Goal: Communication & Community: Answer question/provide support

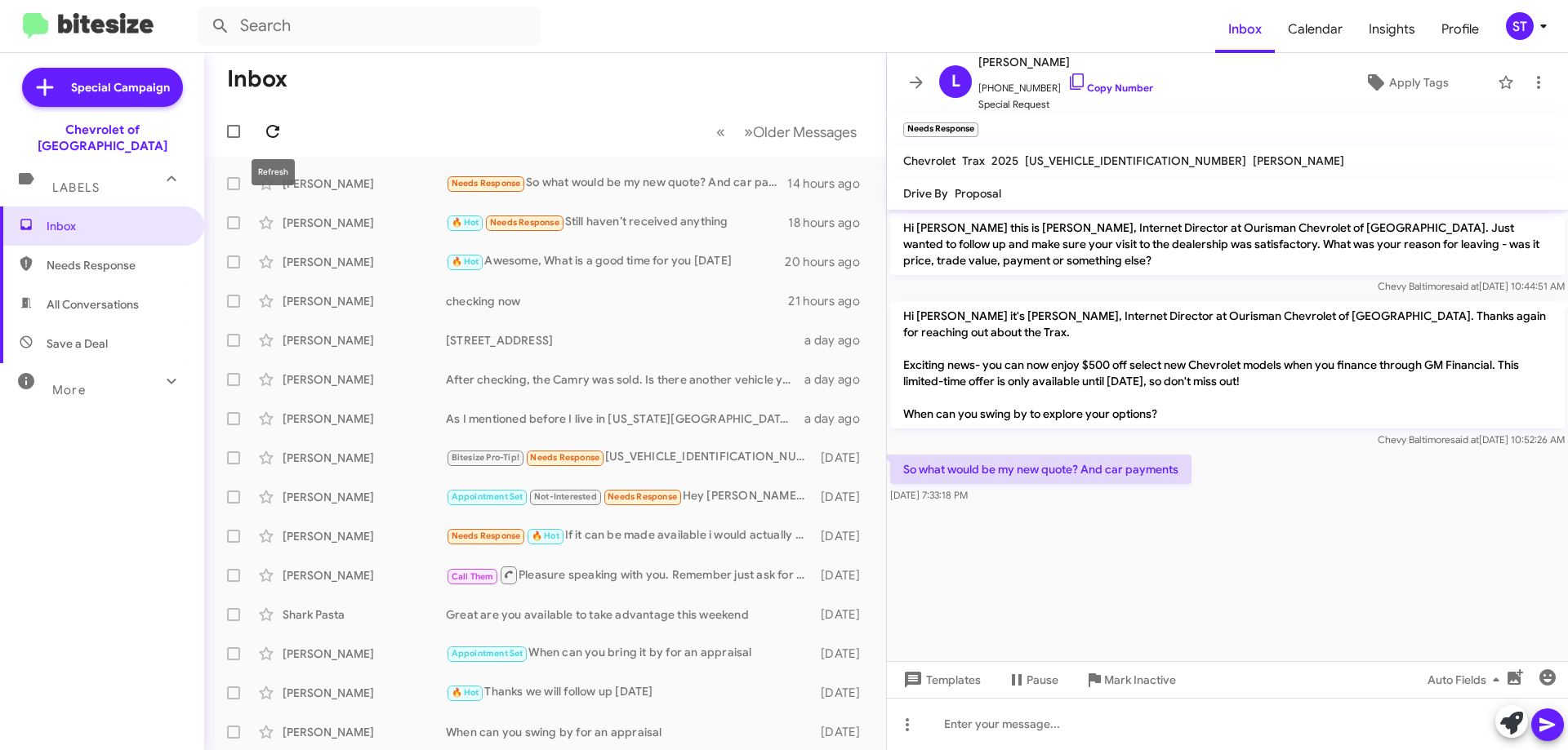
click at [274, 136] on icon at bounding box center [273, 131] width 13 height 13
click at [585, 177] on div "🔥 Hot Needs Response Can you guys beat or match this?" at bounding box center [627, 183] width 362 height 19
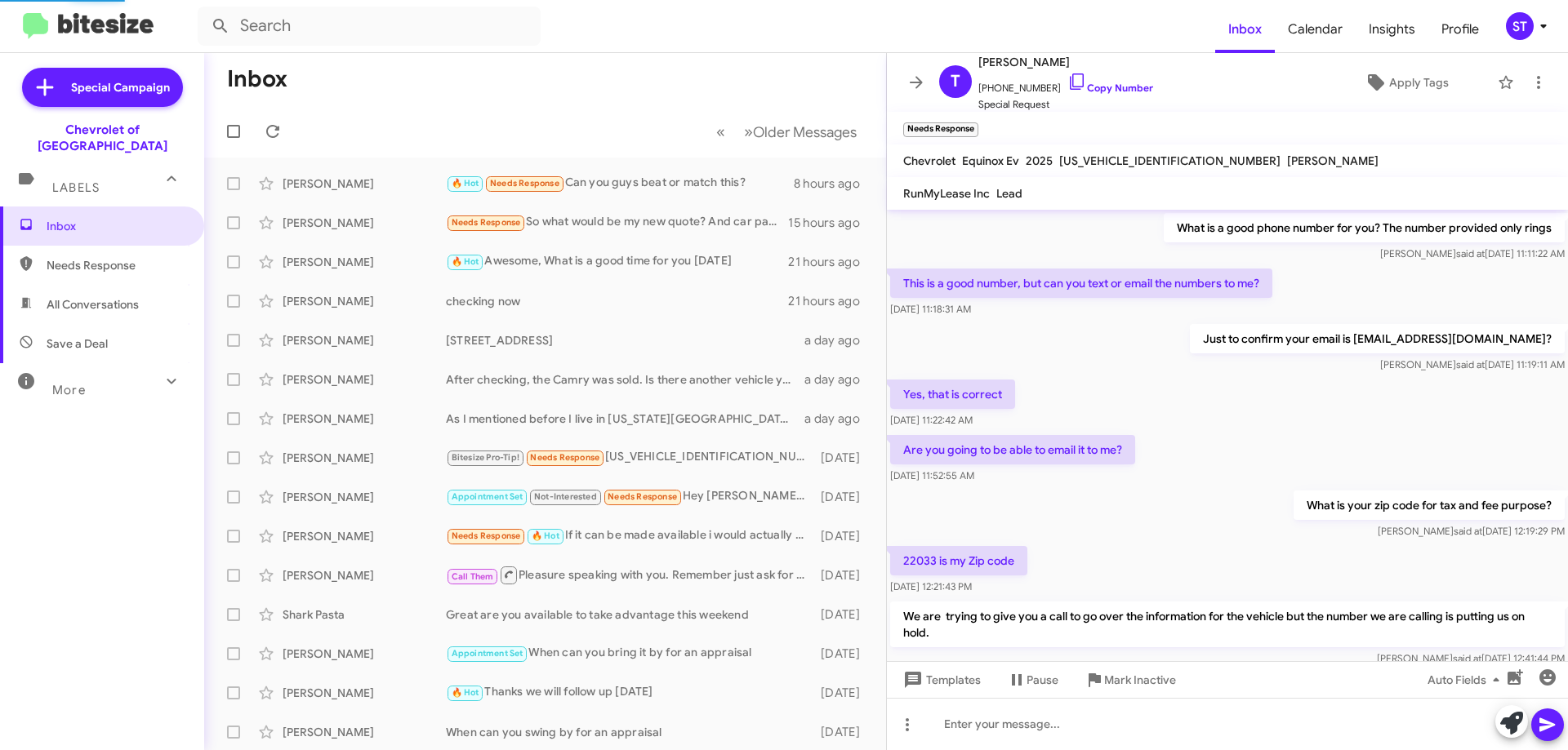
scroll to position [789, 0]
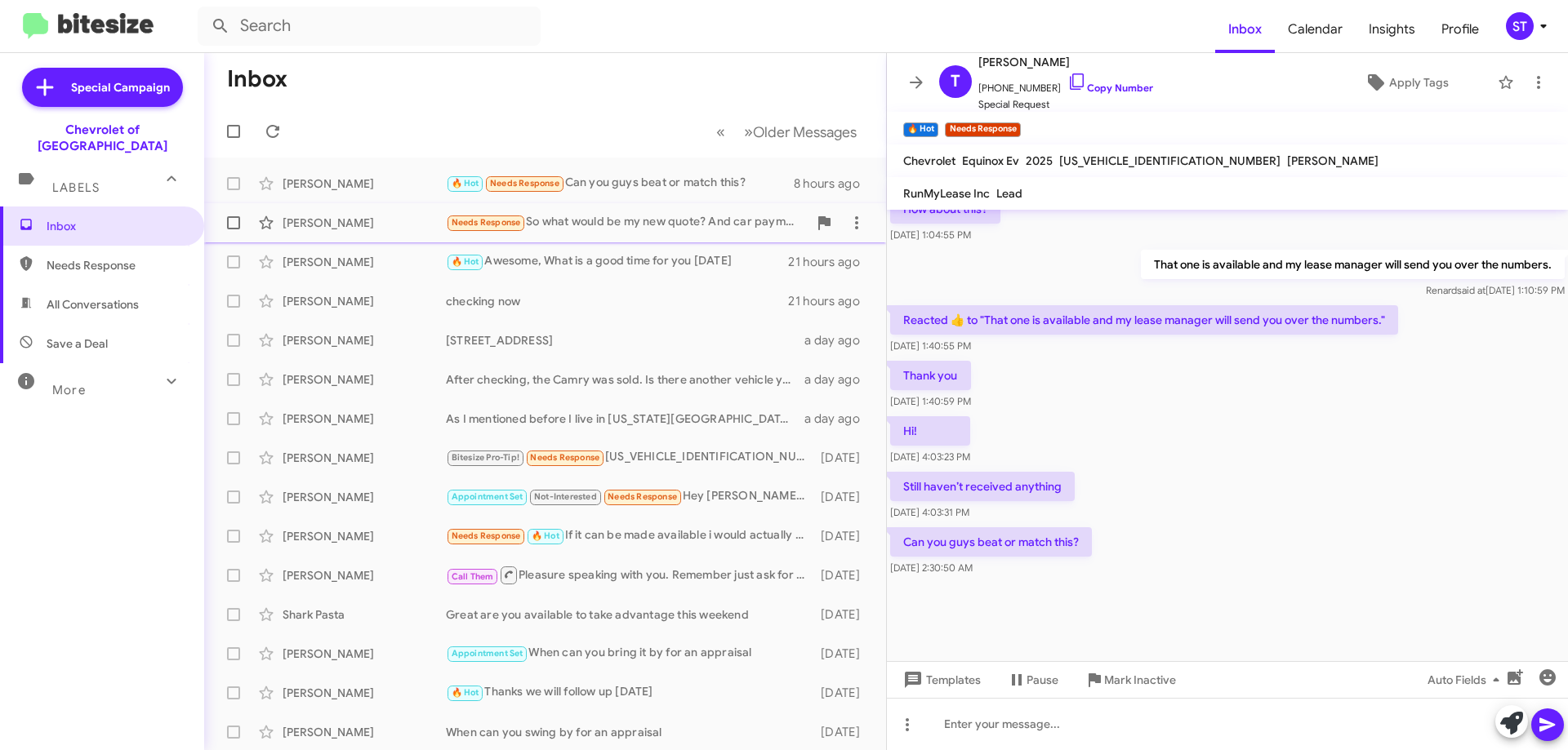
click at [560, 225] on div "Needs Response So what would be my new quote? And car payments" at bounding box center [627, 222] width 362 height 19
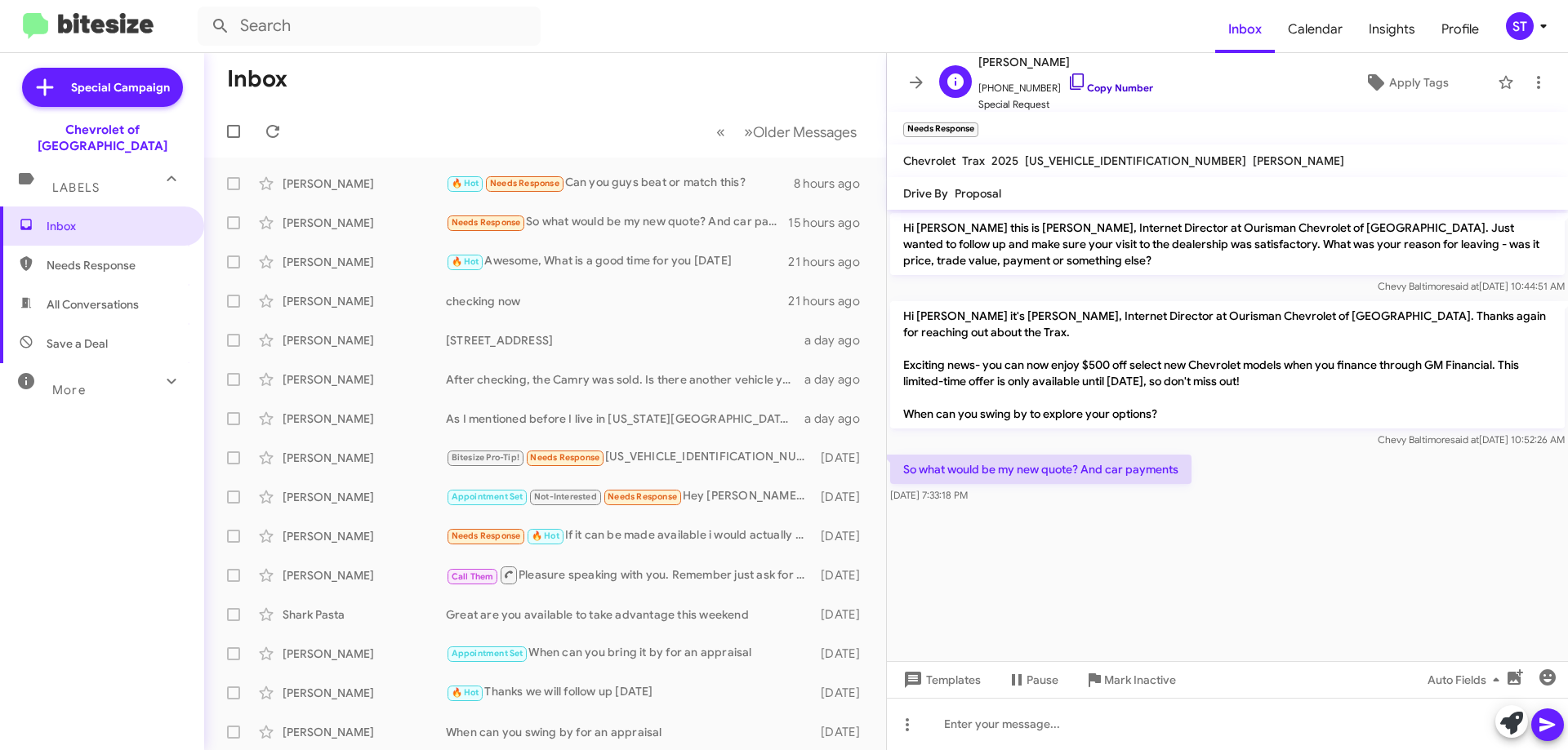
click at [1068, 84] on icon at bounding box center [1077, 81] width 20 height 20
click at [1510, 732] on icon at bounding box center [1512, 724] width 23 height 23
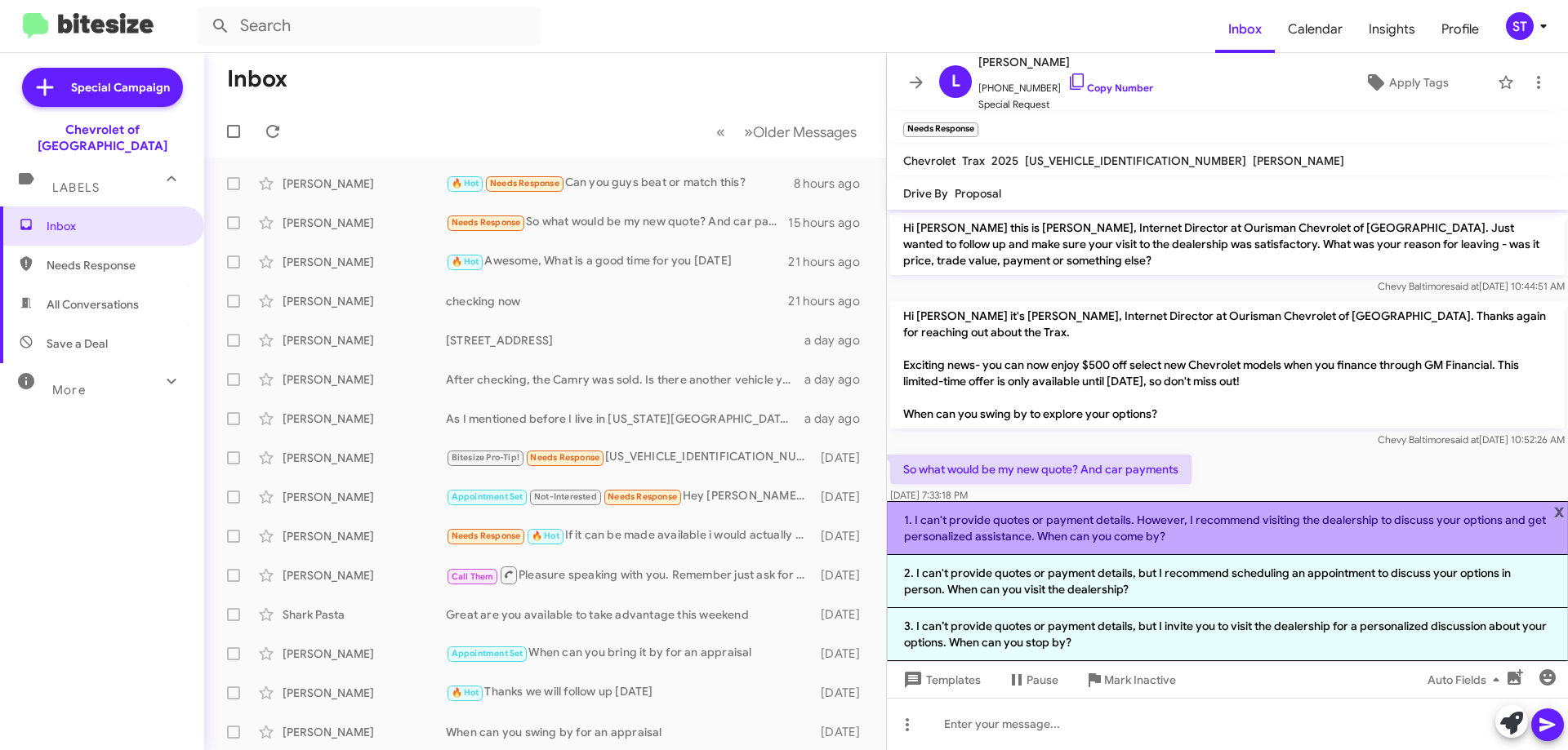
click at [998, 539] on li "1. I can't provide quotes or payment details. However, I recommend visiting the…" at bounding box center [1227, 528] width 681 height 54
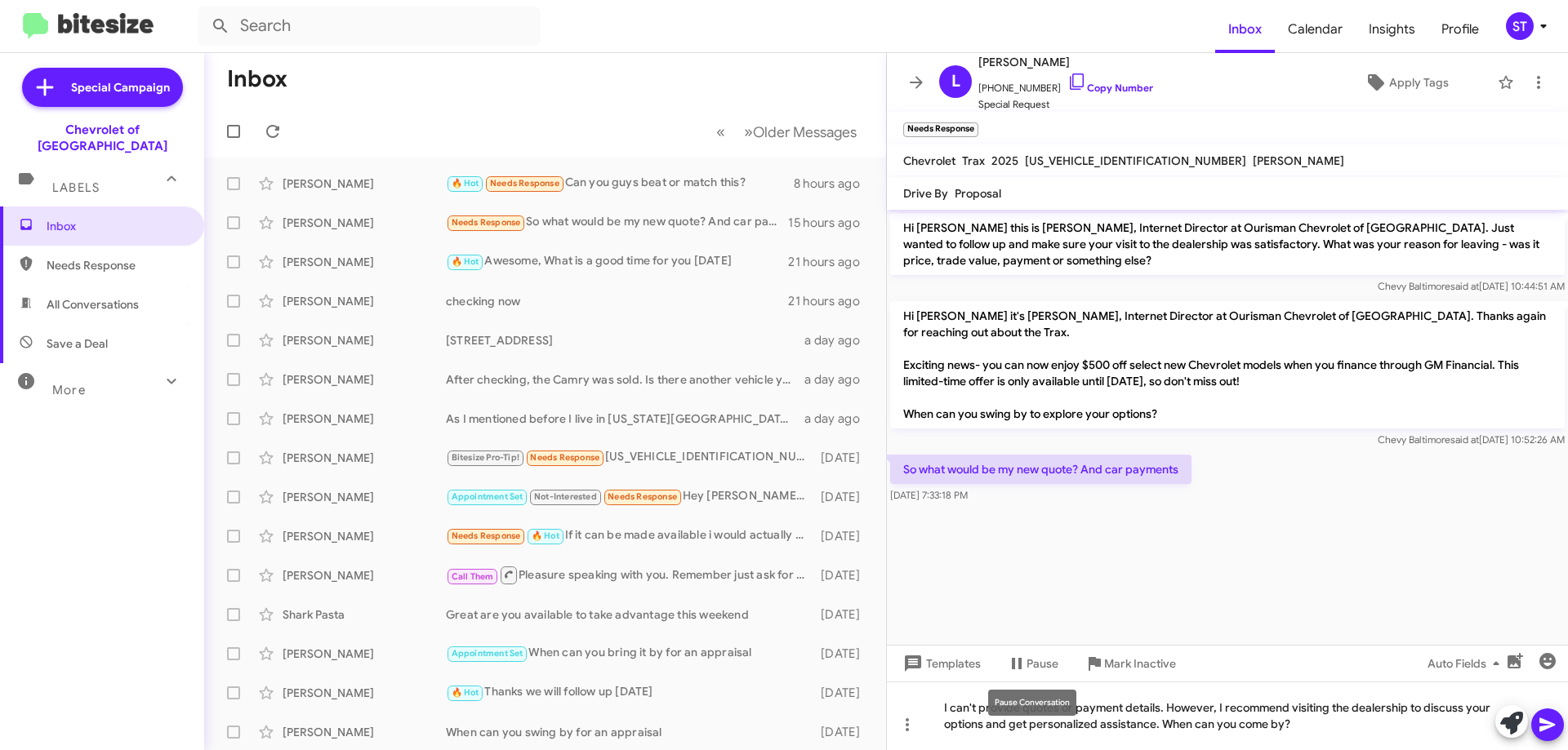
click at [977, 711] on mat-tooltip-component "Pause Conversation" at bounding box center [1032, 703] width 111 height 49
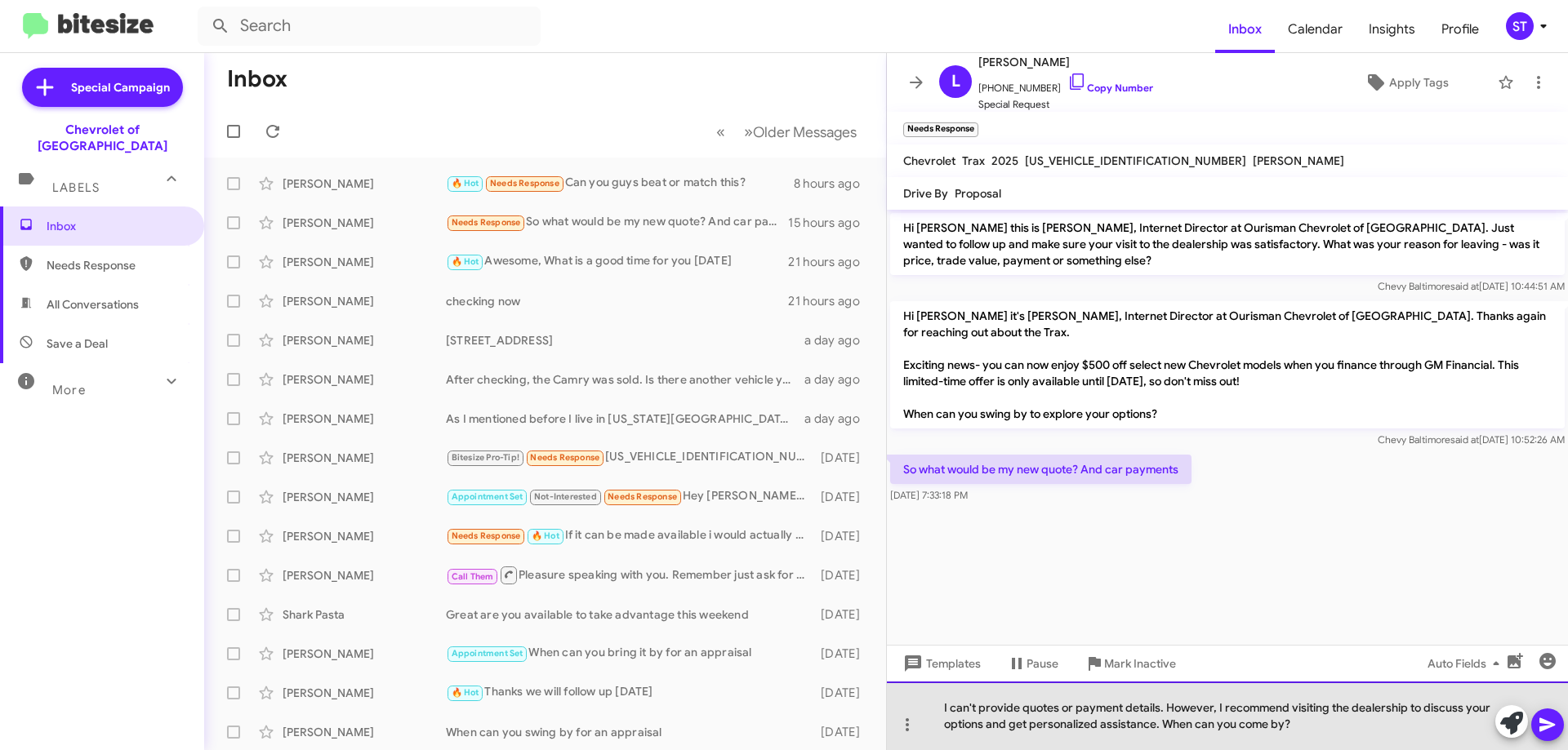
click at [980, 710] on div "I can't provide quotes or payment details. However, I recommend visiting the de…" at bounding box center [1227, 715] width 681 height 68
click at [1333, 727] on div "I can provide quotes or payment details. However, I recommend visiting the deal…" at bounding box center [1227, 715] width 681 height 68
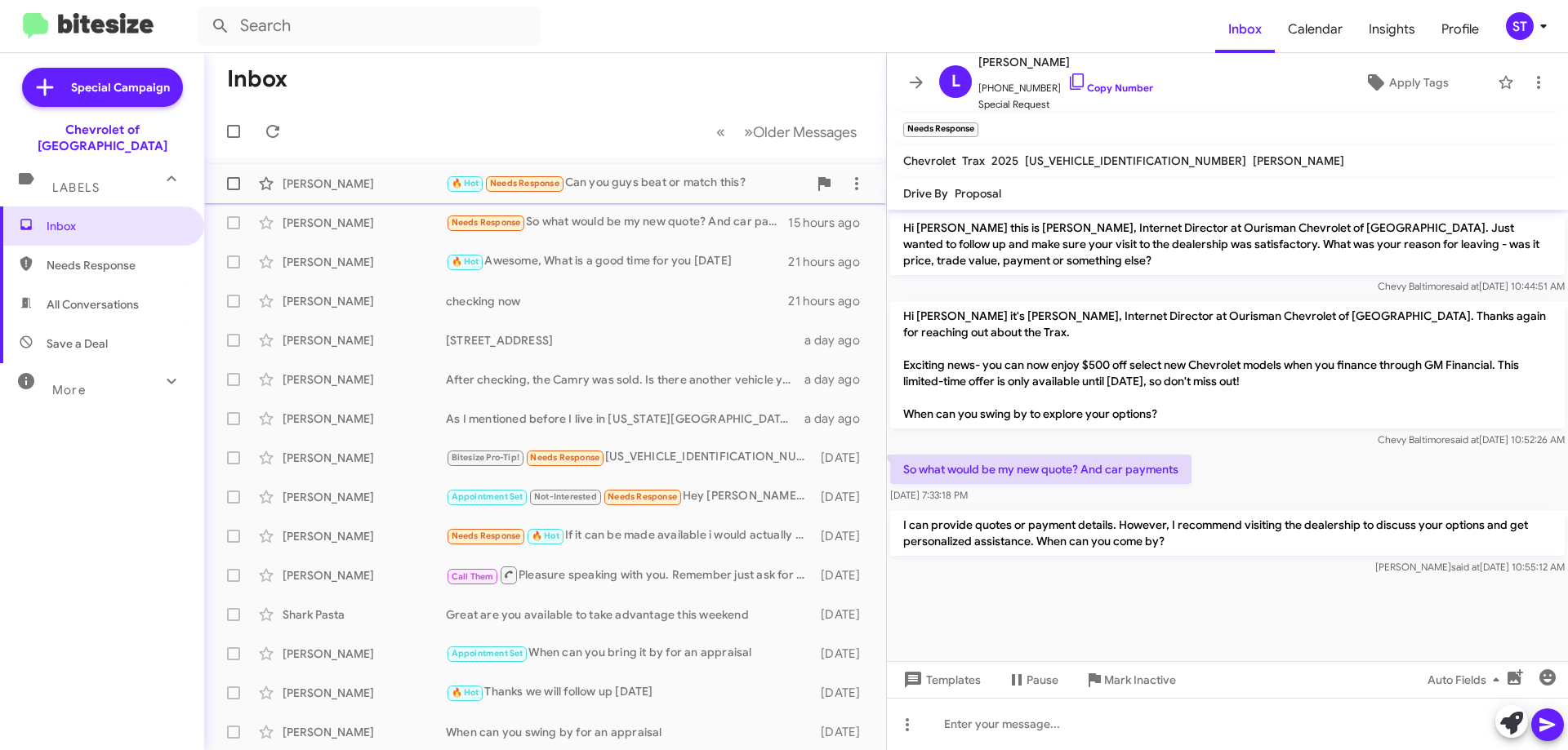
drag, startPoint x: 675, startPoint y: 183, endPoint x: 673, endPoint y: 200, distance: 17.1
click at [675, 183] on div "🔥 Hot Needs Response Can you guys beat or match this?" at bounding box center [627, 183] width 362 height 19
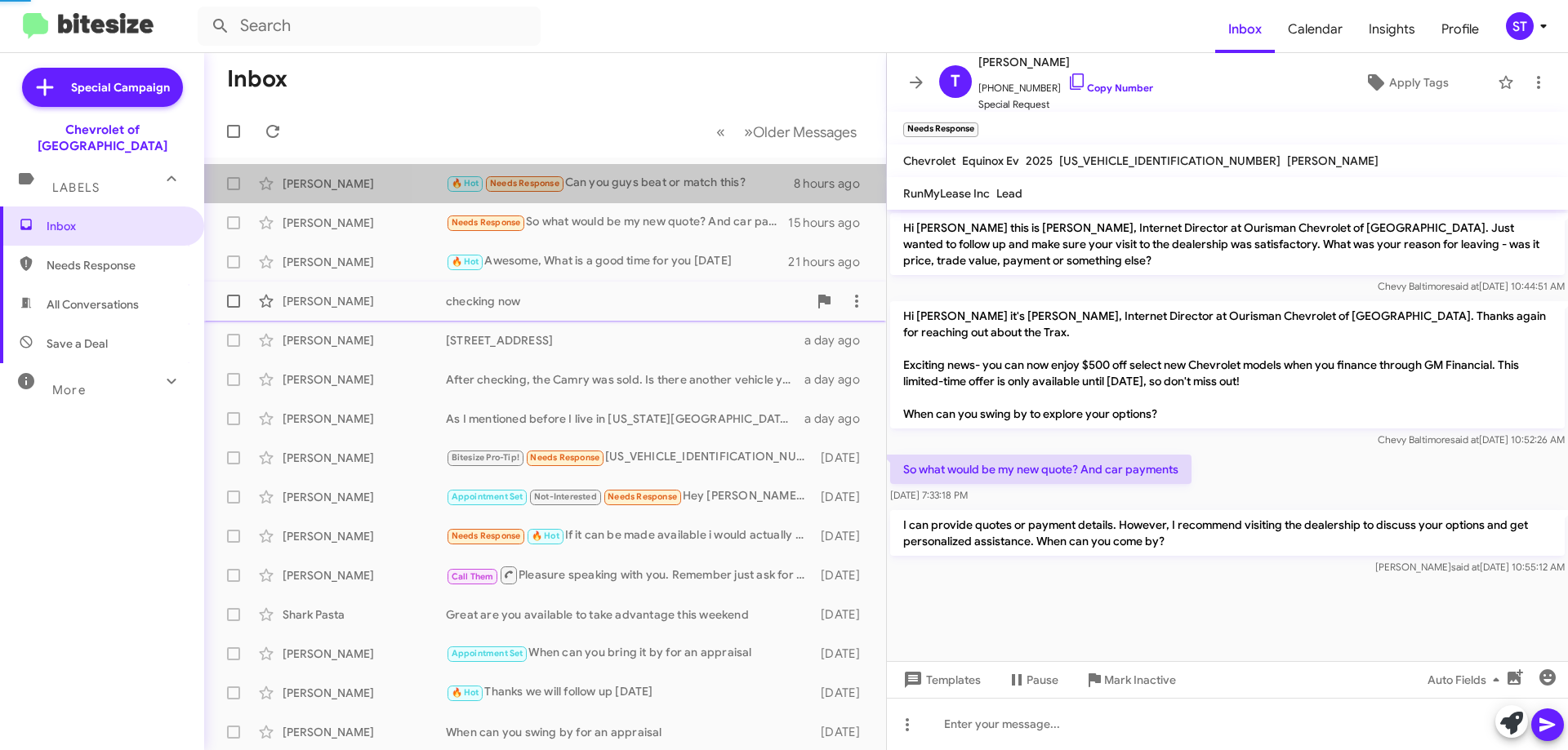
scroll to position [789, 0]
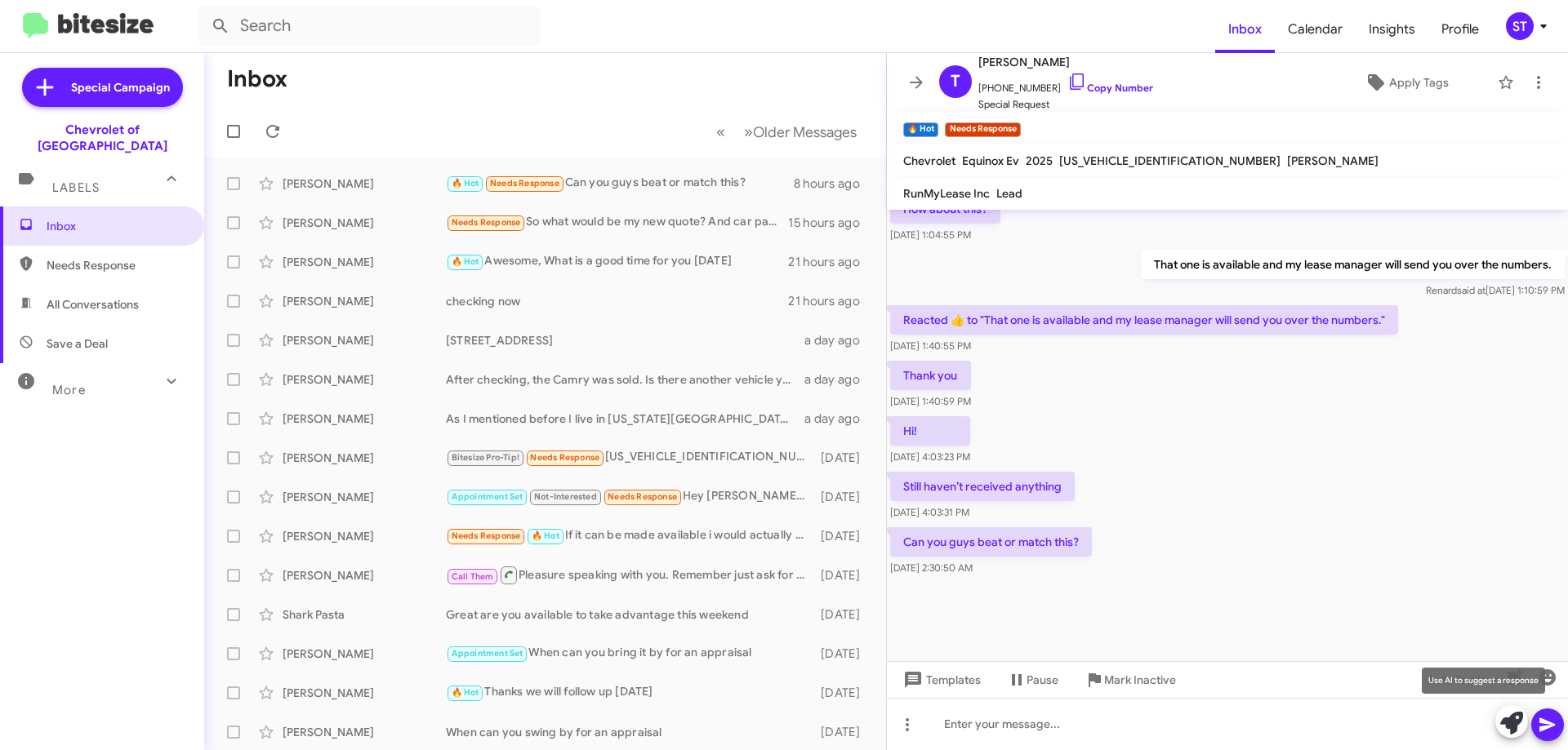
click at [1515, 732] on icon at bounding box center [1512, 724] width 23 height 23
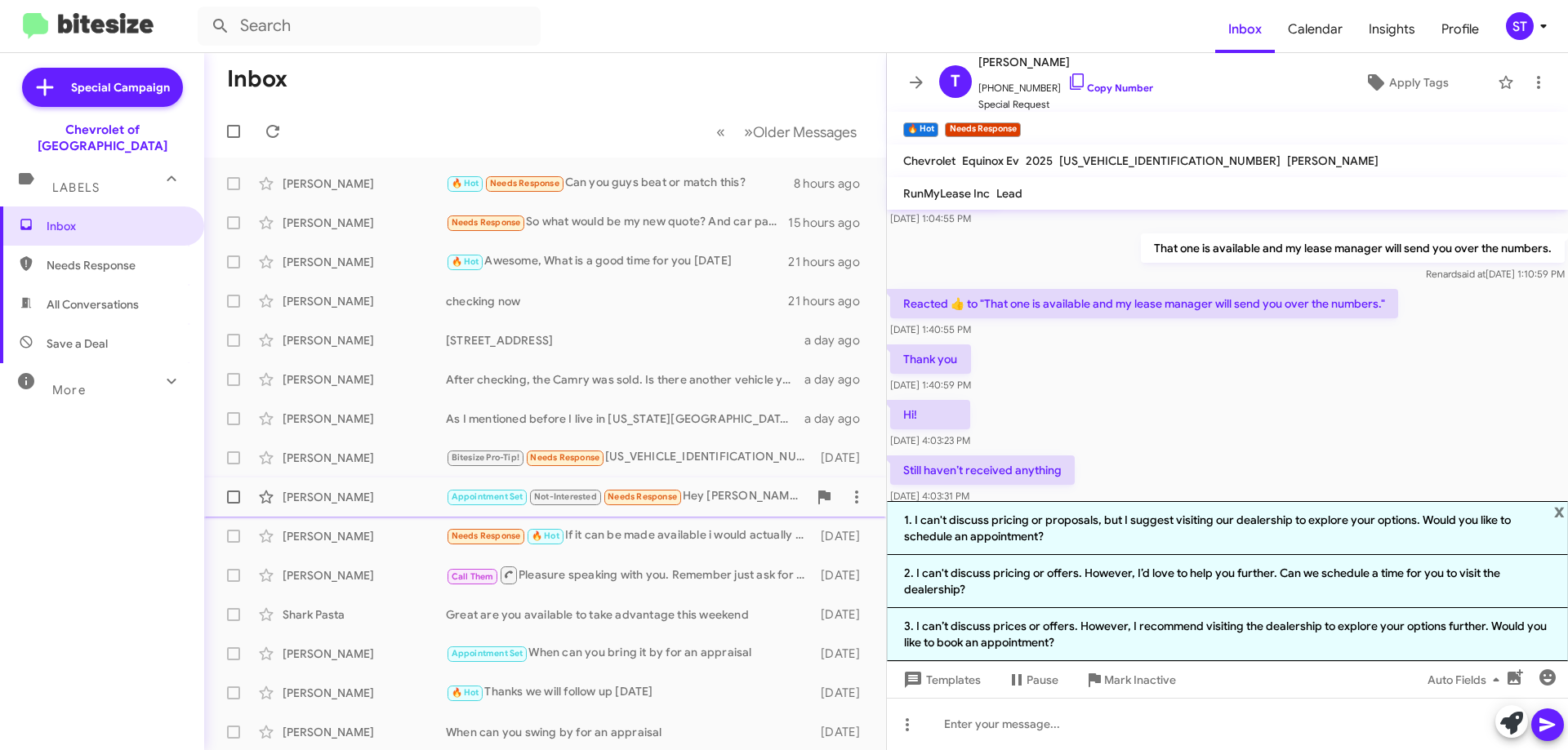
click at [656, 504] on small "Needs Response" at bounding box center [643, 497] width 76 height 16
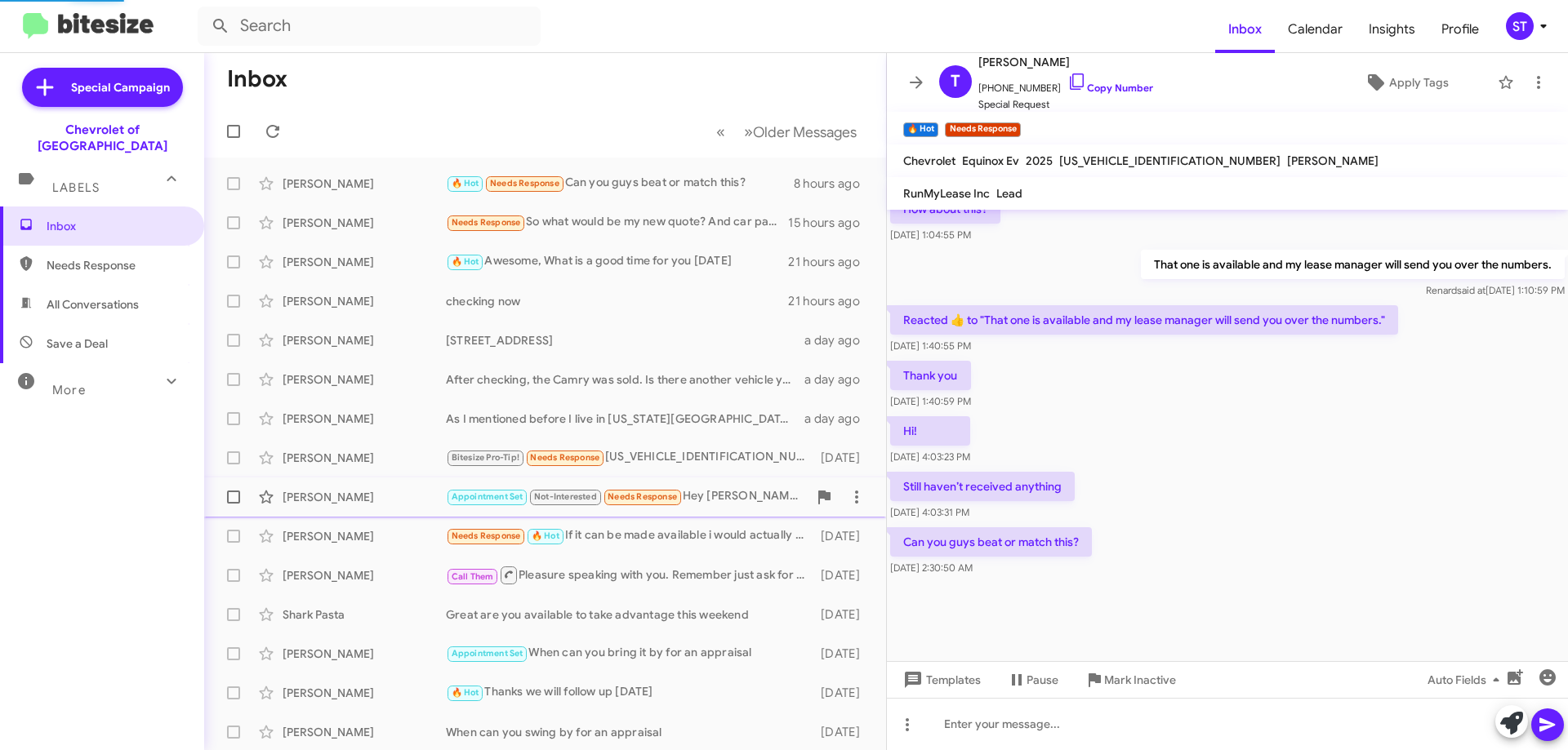
scroll to position [217, 0]
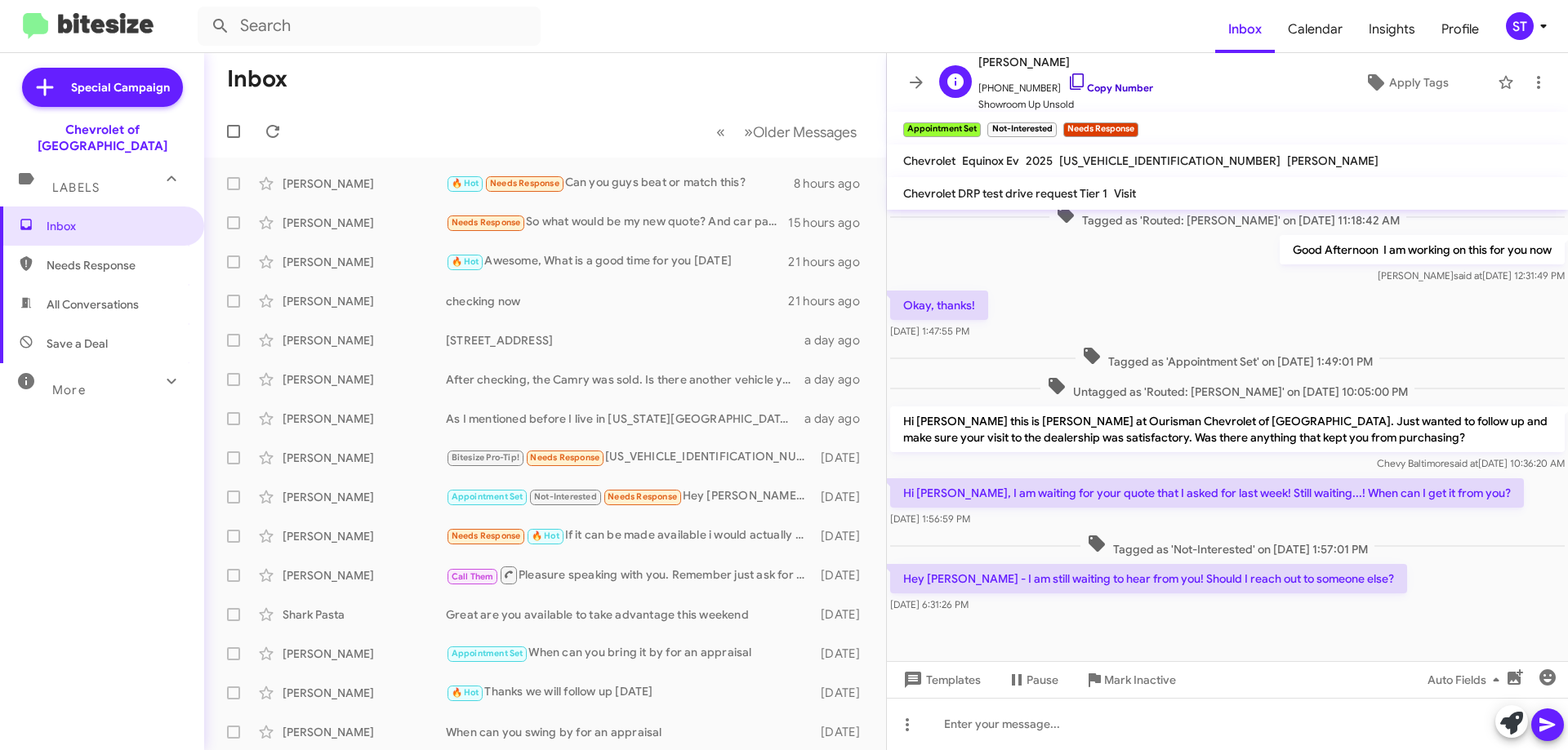
click at [1068, 76] on icon at bounding box center [1077, 81] width 20 height 20
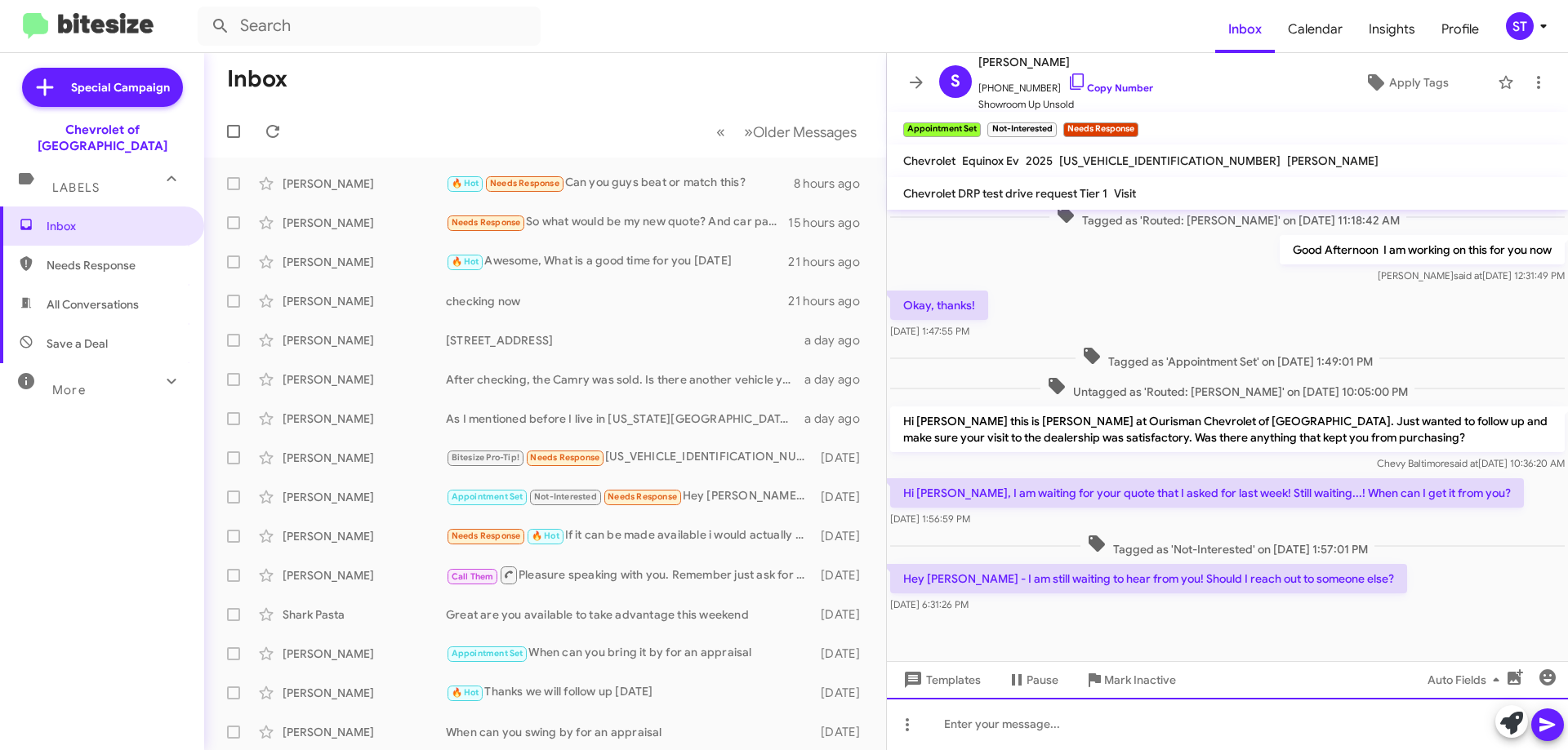
click at [980, 730] on div at bounding box center [1227, 725] width 681 height 53
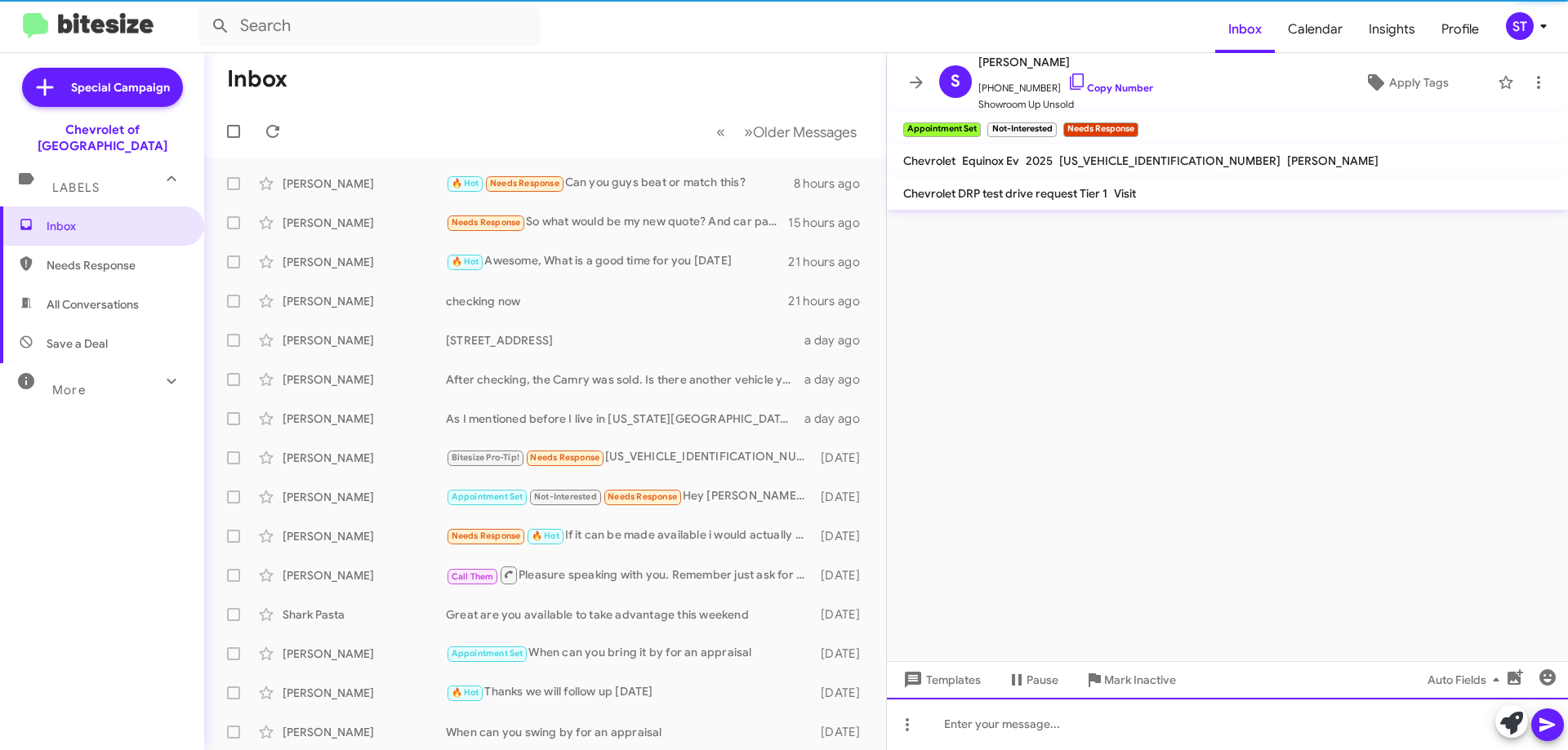
scroll to position [0, 0]
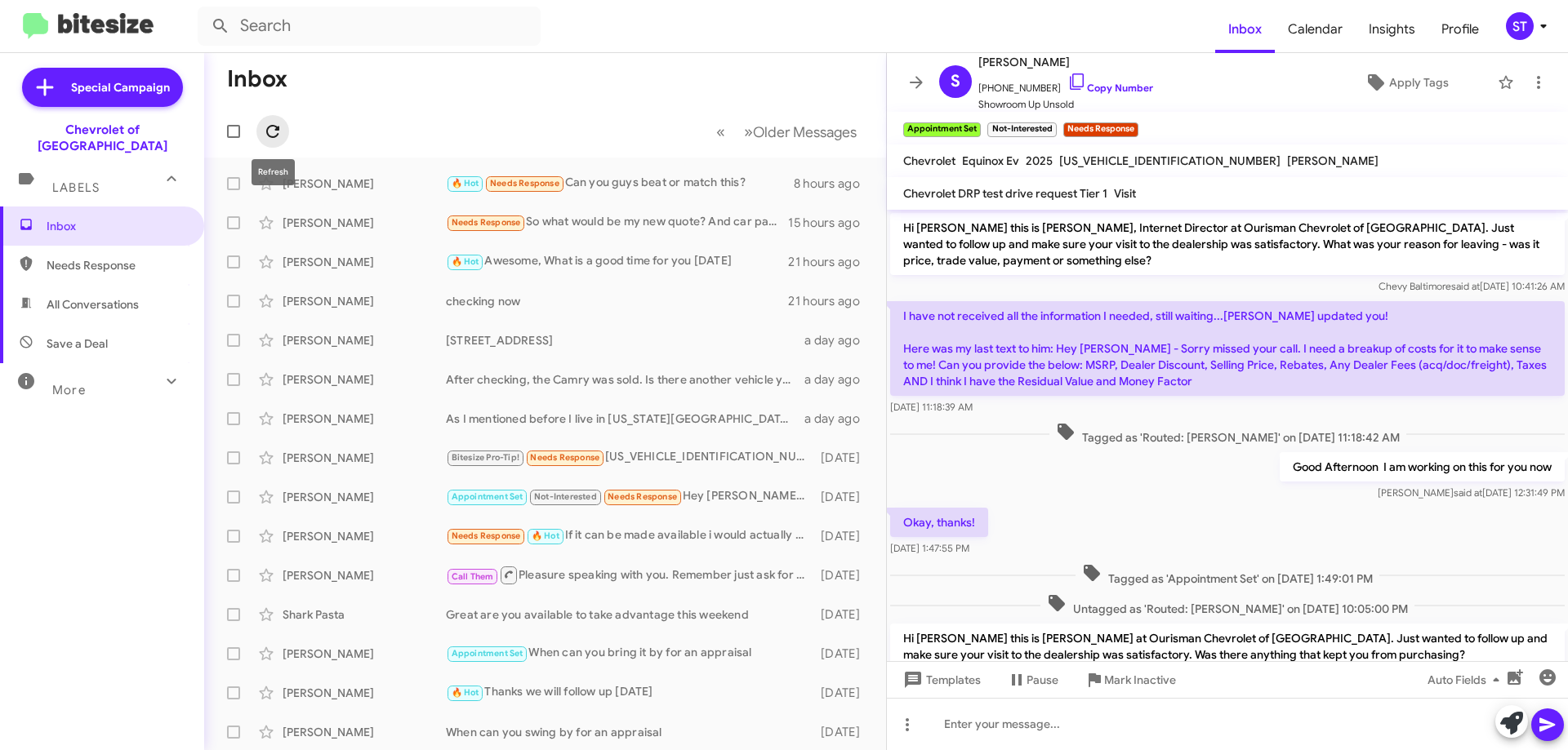
click at [274, 130] on icon at bounding box center [273, 131] width 20 height 20
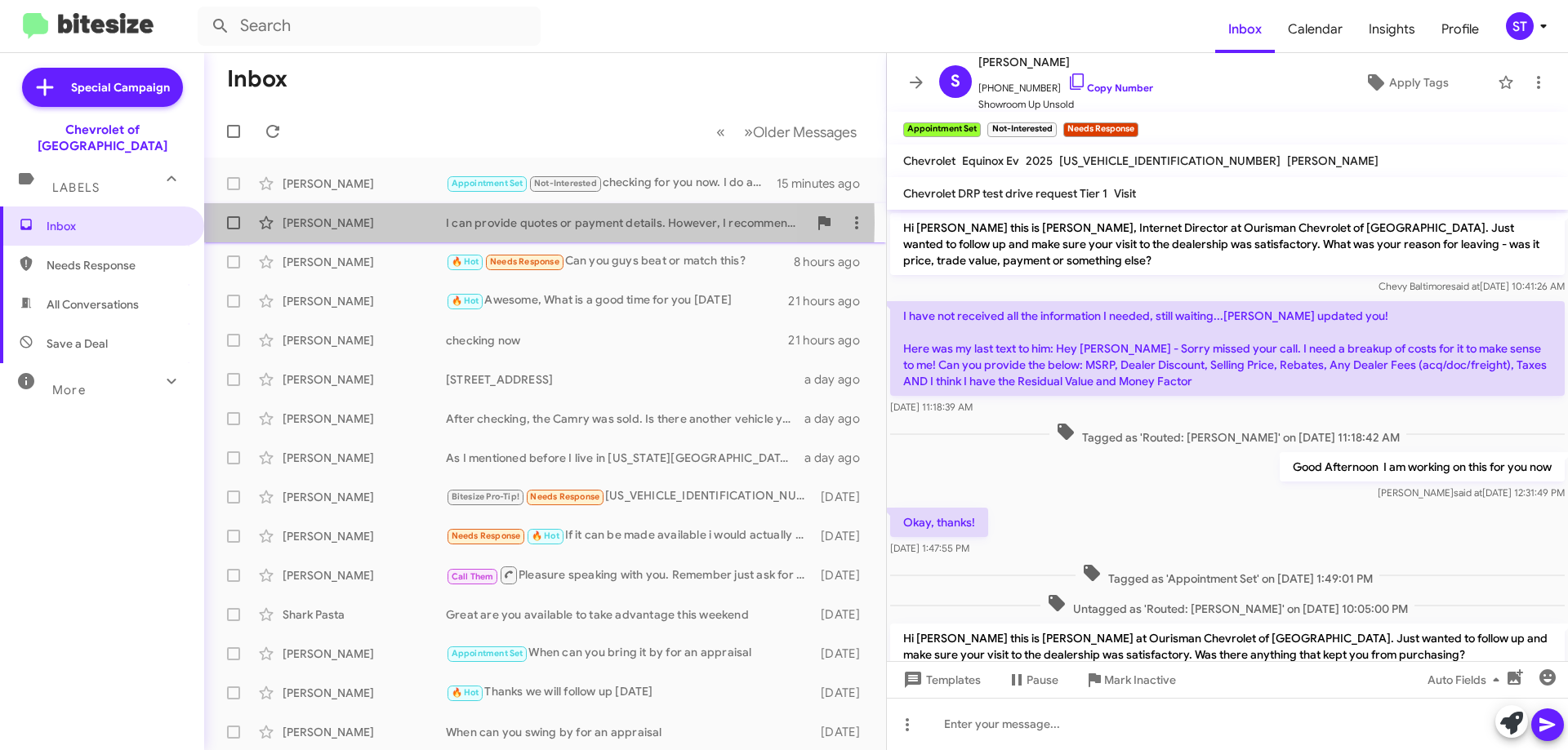
click at [421, 223] on div "[PERSON_NAME]" at bounding box center [364, 223] width 164 height 16
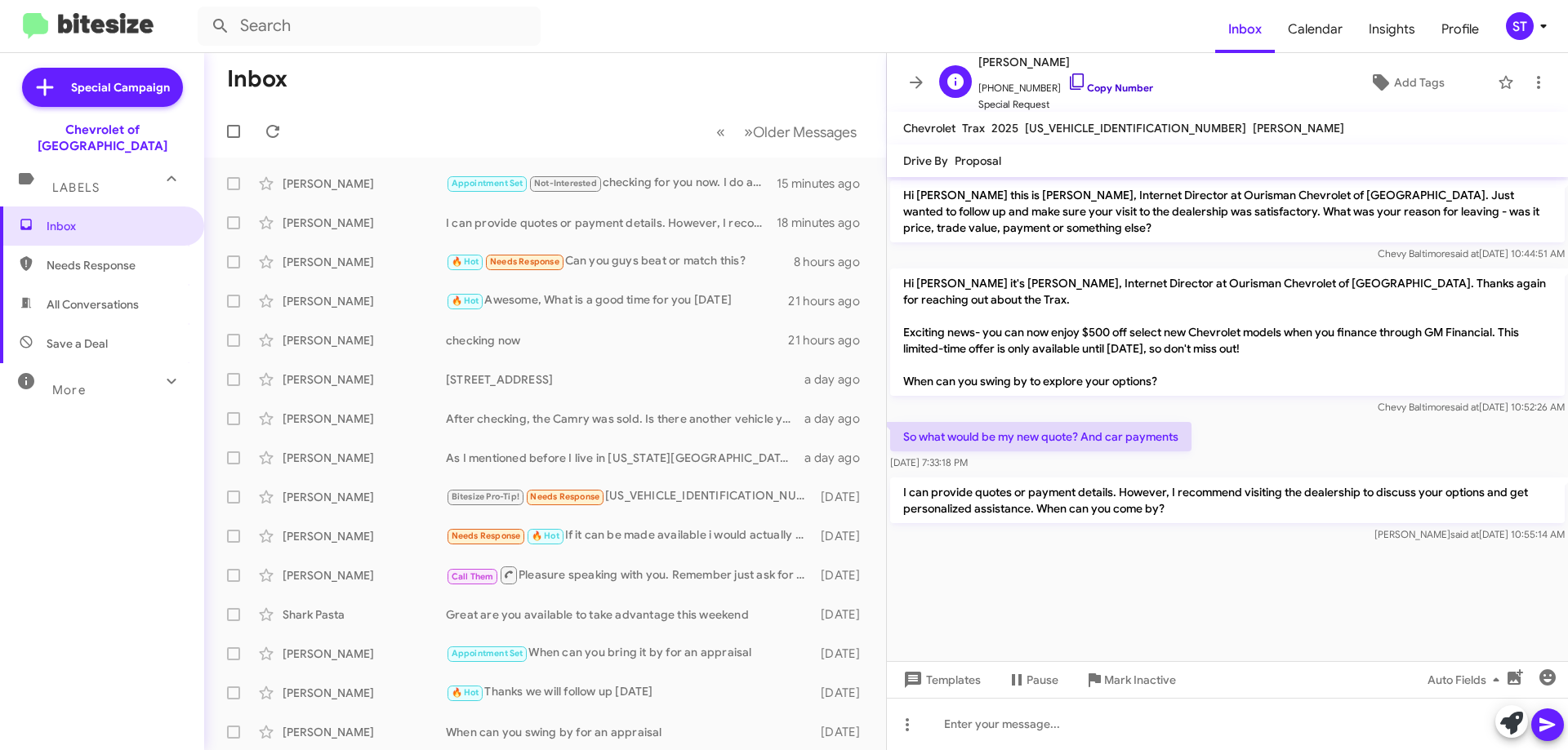
click at [1068, 84] on icon at bounding box center [1077, 81] width 20 height 20
drag, startPoint x: 1087, startPoint y: 331, endPoint x: 1493, endPoint y: 338, distance: 406.1
click at [1493, 338] on p "Hi [PERSON_NAME] it's [PERSON_NAME], Internet Director at Ourisman Chevrolet of…" at bounding box center [1227, 332] width 675 height 127
copy p "$500 off select new Chevrolet models when you finance through GM Financia"
click at [371, 194] on div "Samuel Lingam Appointment Set Not-Interested Needs Response Okay, thanks 22 min…" at bounding box center [545, 184] width 656 height 33
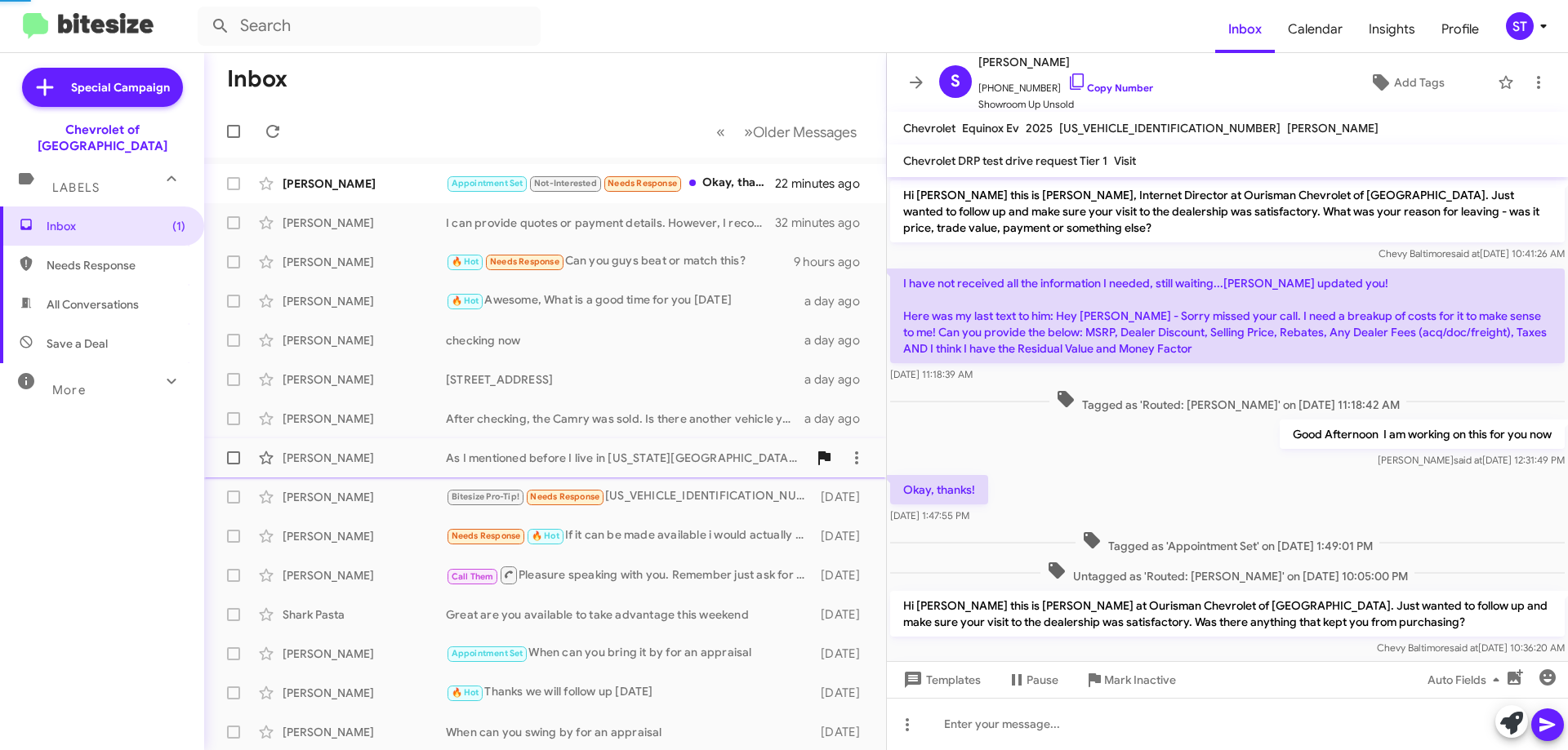
scroll to position [304, 0]
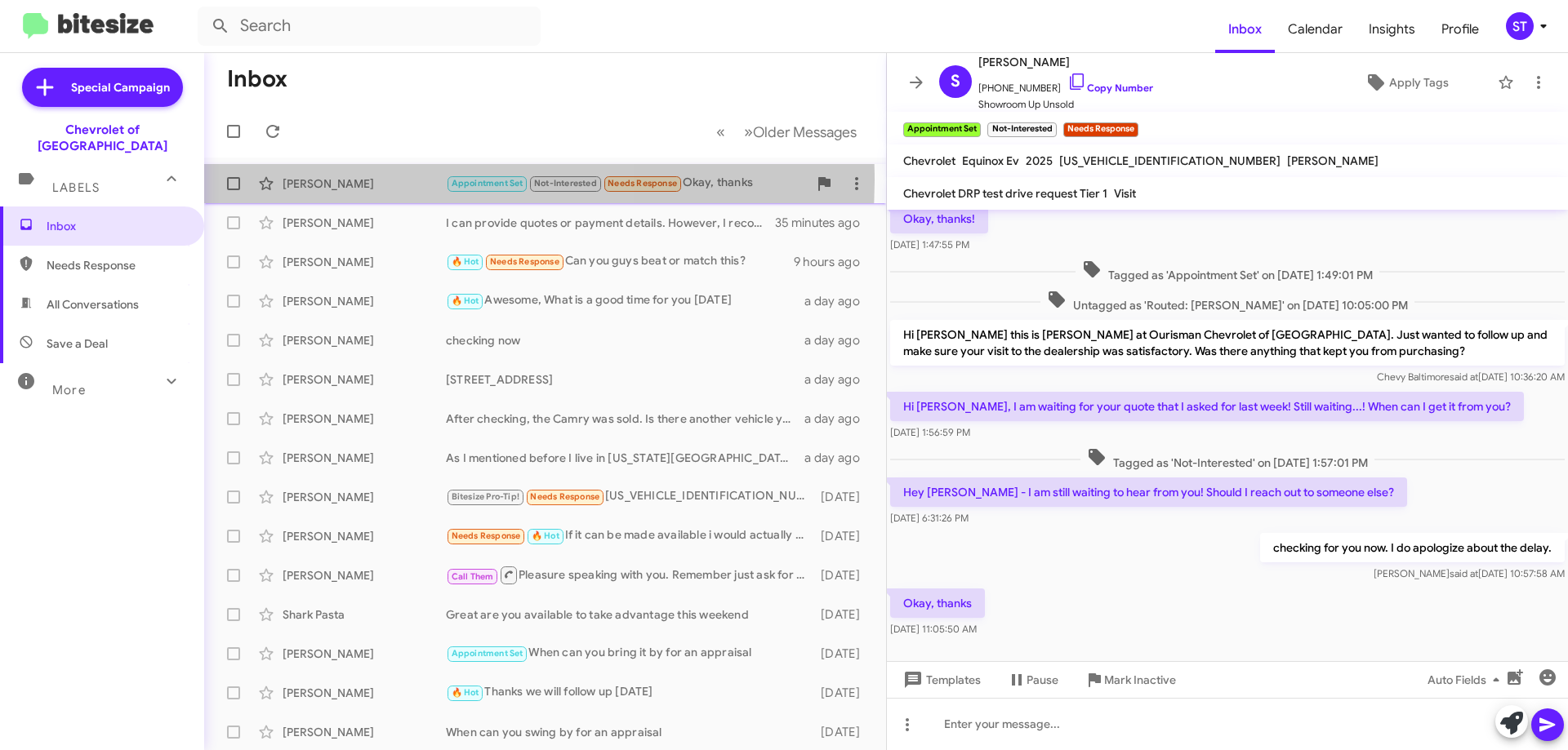
click at [442, 181] on div "[PERSON_NAME]" at bounding box center [364, 184] width 164 height 16
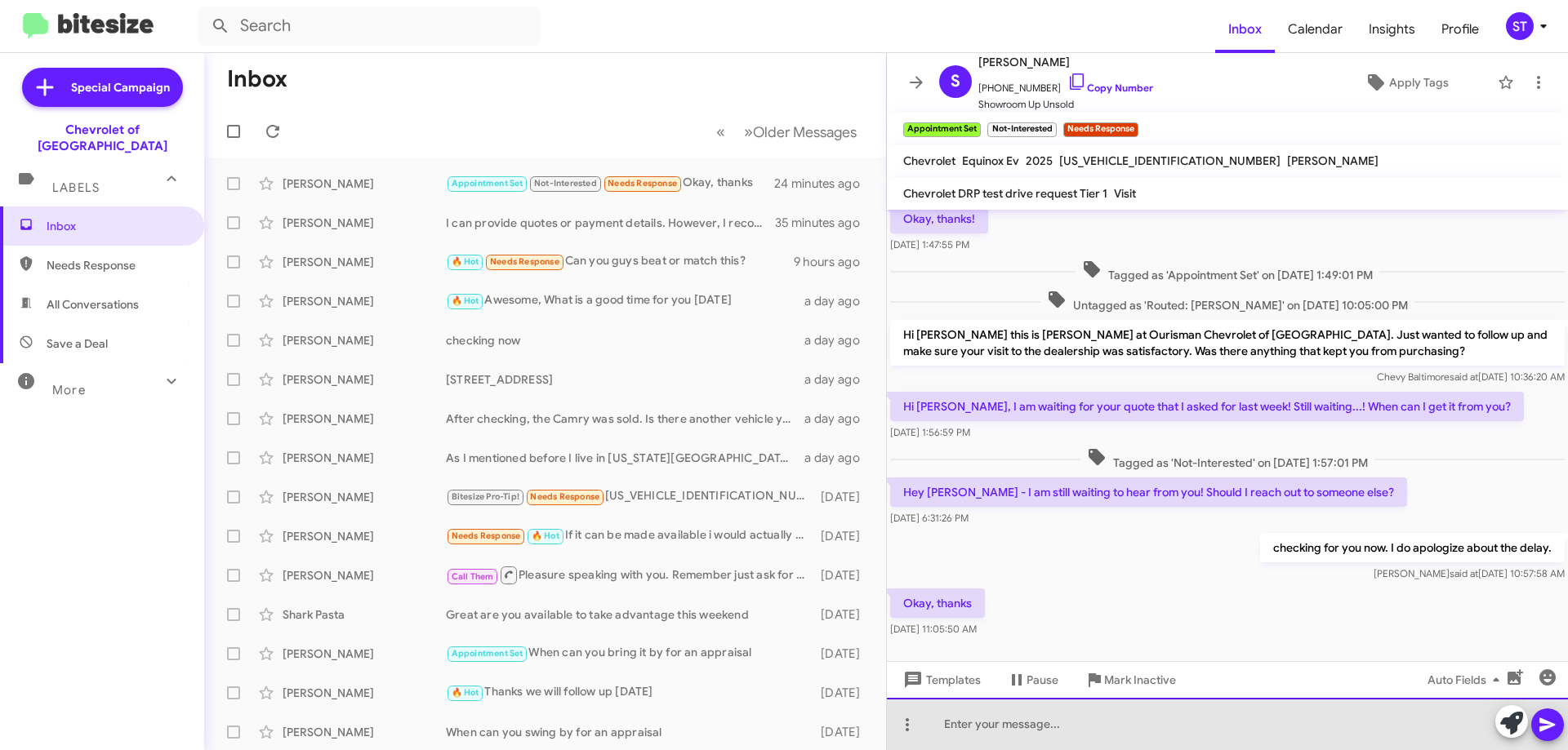
click at [1029, 713] on div at bounding box center [1227, 725] width 681 height 53
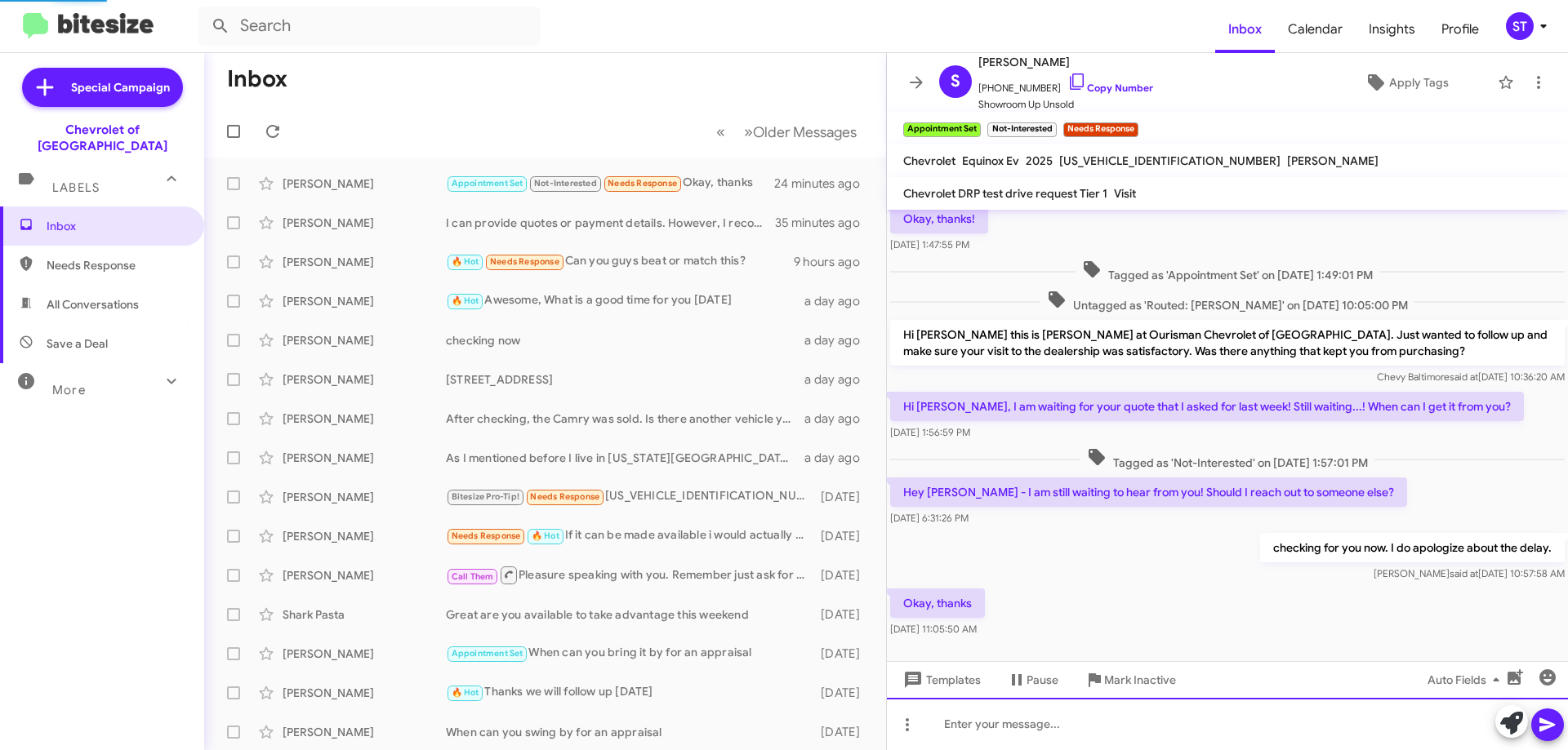
scroll to position [0, 0]
